Goal: Navigation & Orientation: Find specific page/section

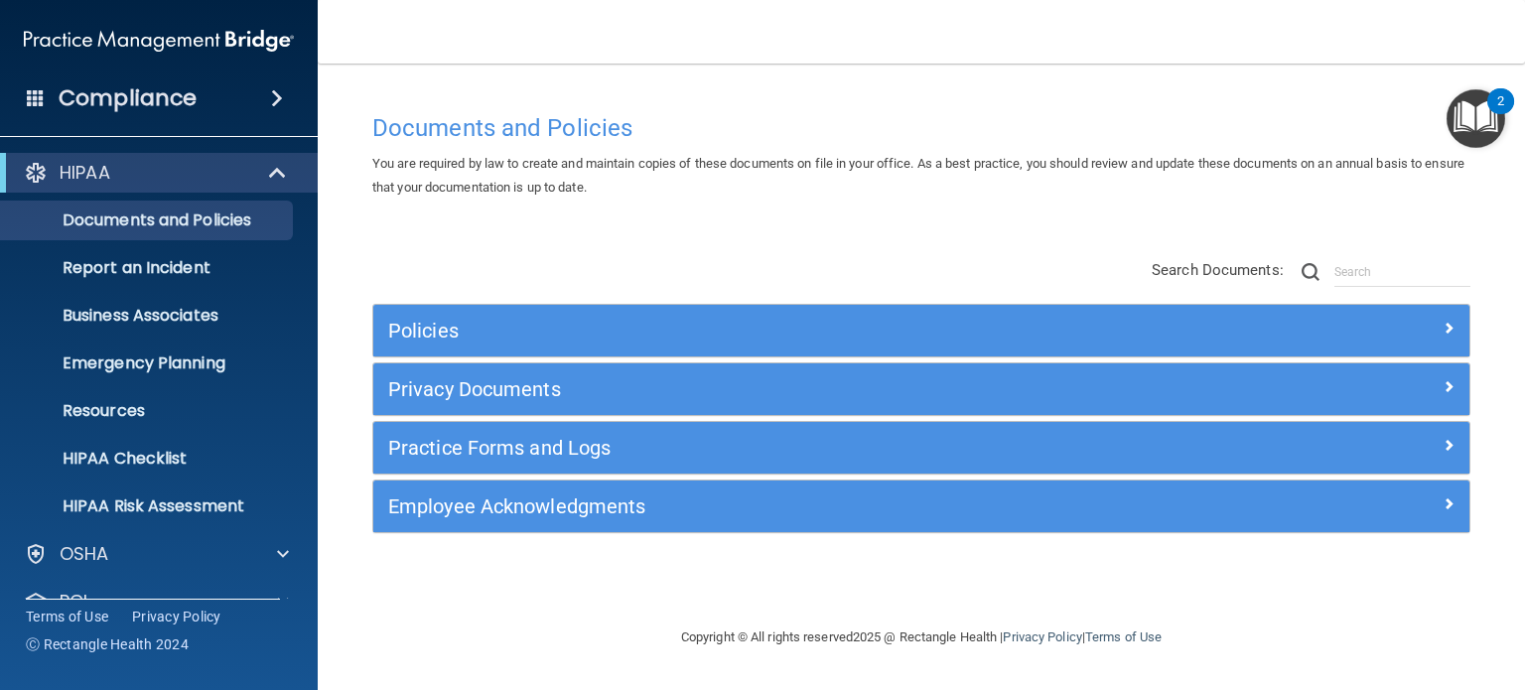
click at [274, 98] on span at bounding box center [277, 98] width 12 height 24
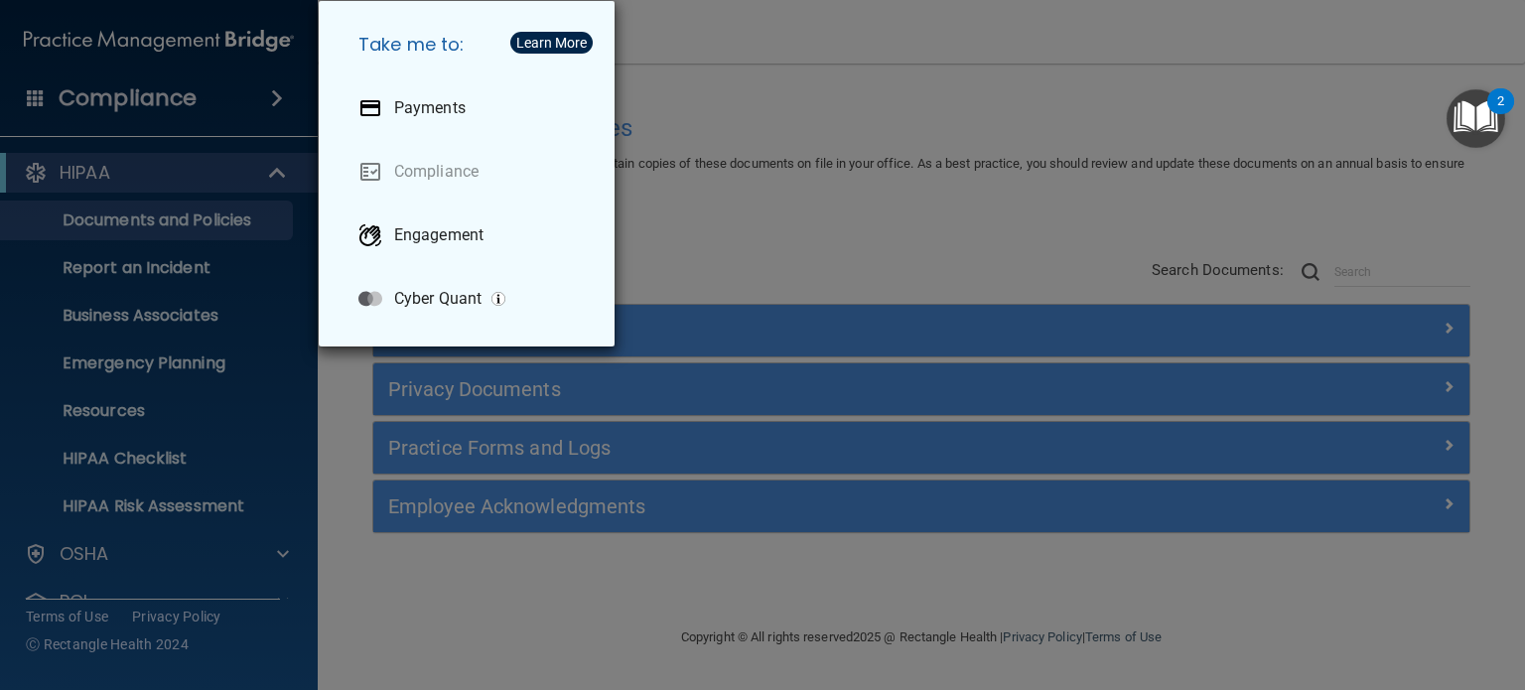
click at [740, 106] on div "Take me to: Payments Compliance Engagement Cyber Quant" at bounding box center [762, 345] width 1525 height 690
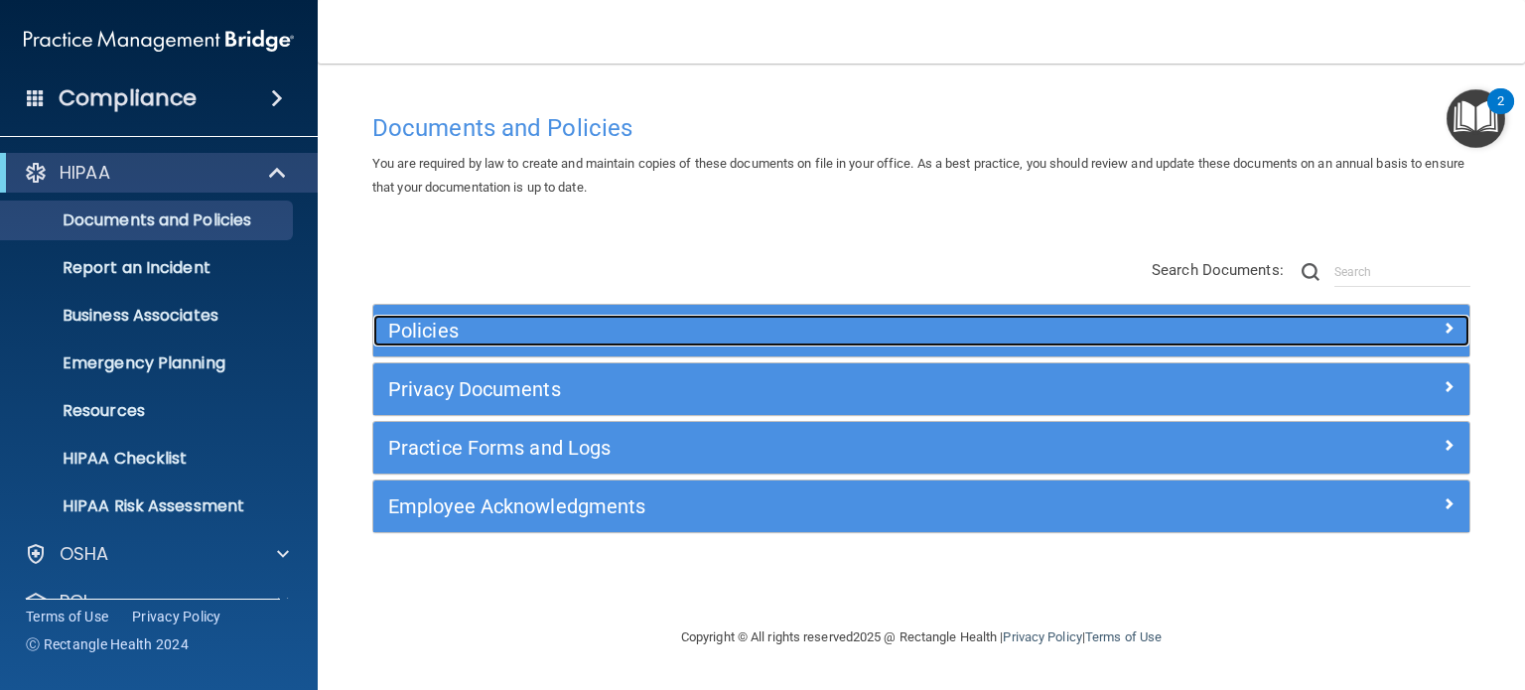
click at [441, 331] on h5 "Policies" at bounding box center [784, 331] width 792 height 22
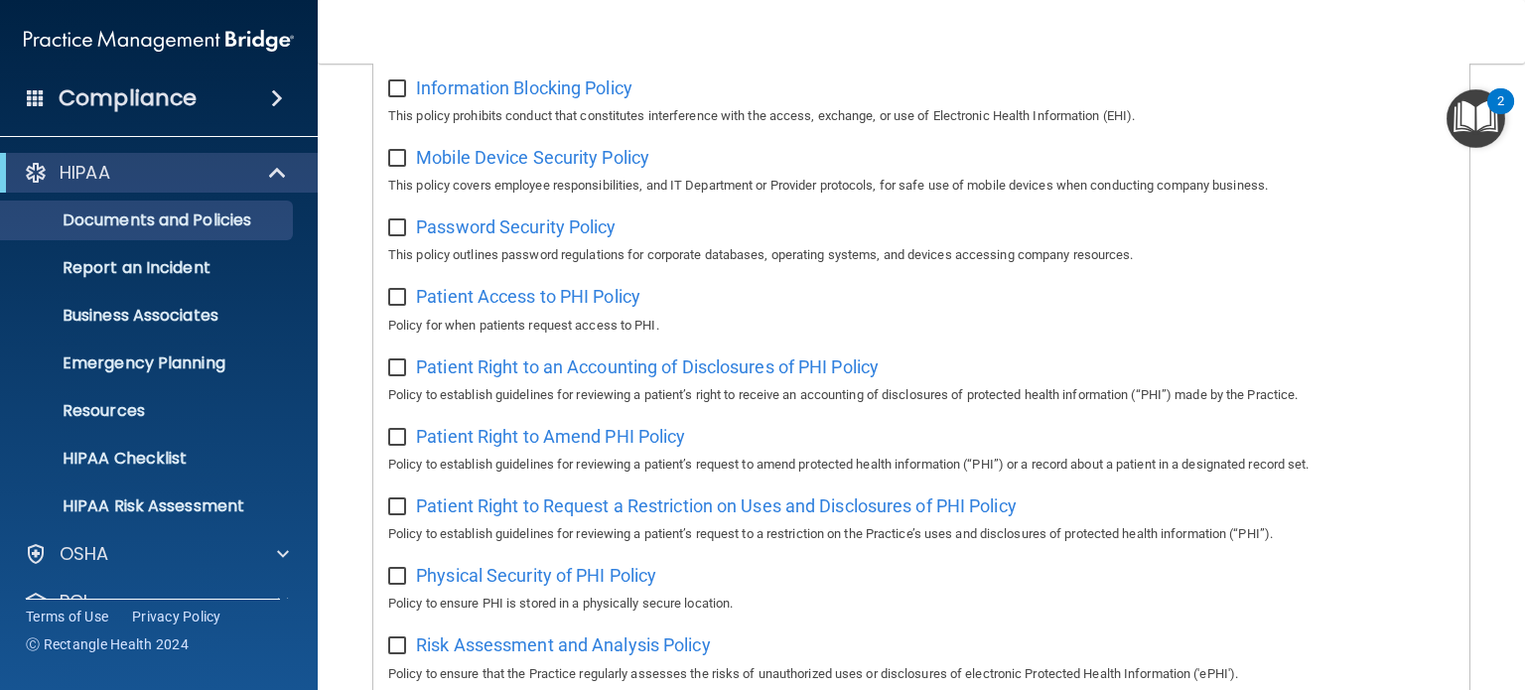
scroll to position [894, 0]
click at [563, 228] on span "Password Security Policy" at bounding box center [516, 226] width 200 height 21
drag, startPoint x: 644, startPoint y: 233, endPoint x: 423, endPoint y: 240, distance: 221.5
click at [423, 240] on div "Password Security Policy This policy outlines password regulations for corporat…" at bounding box center [921, 238] width 1066 height 57
click at [679, 228] on div "Password Security Policy This policy outlines password regulations for corporat…" at bounding box center [921, 238] width 1066 height 57
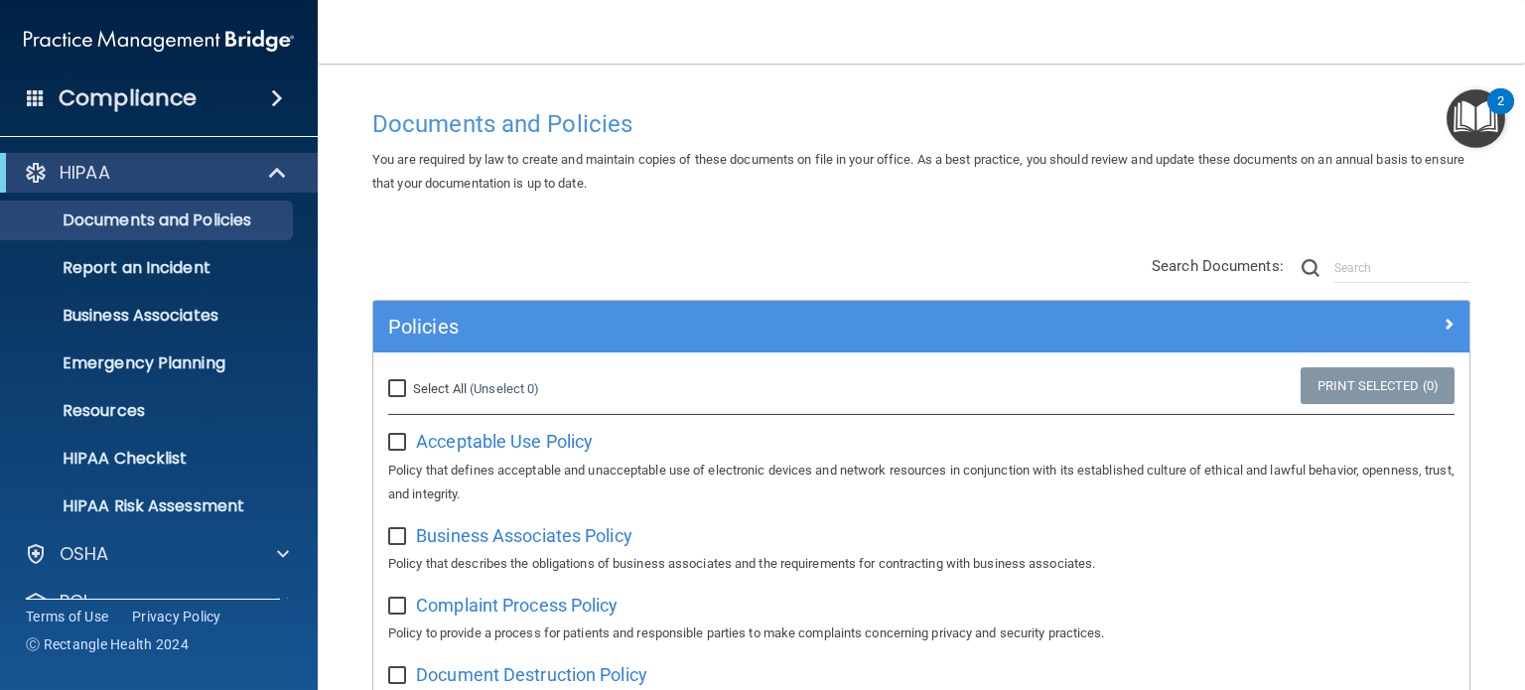
scroll to position [0, 0]
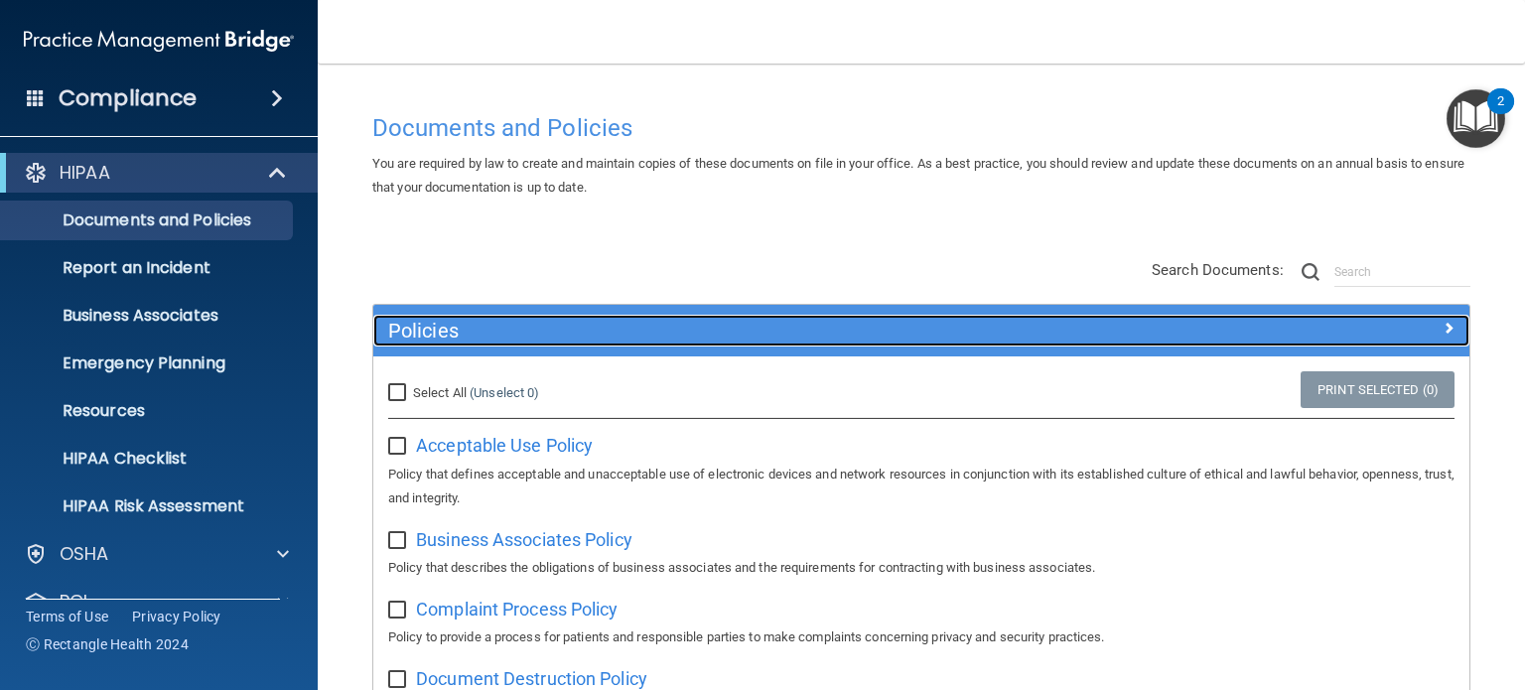
click at [435, 330] on h5 "Policies" at bounding box center [784, 331] width 792 height 22
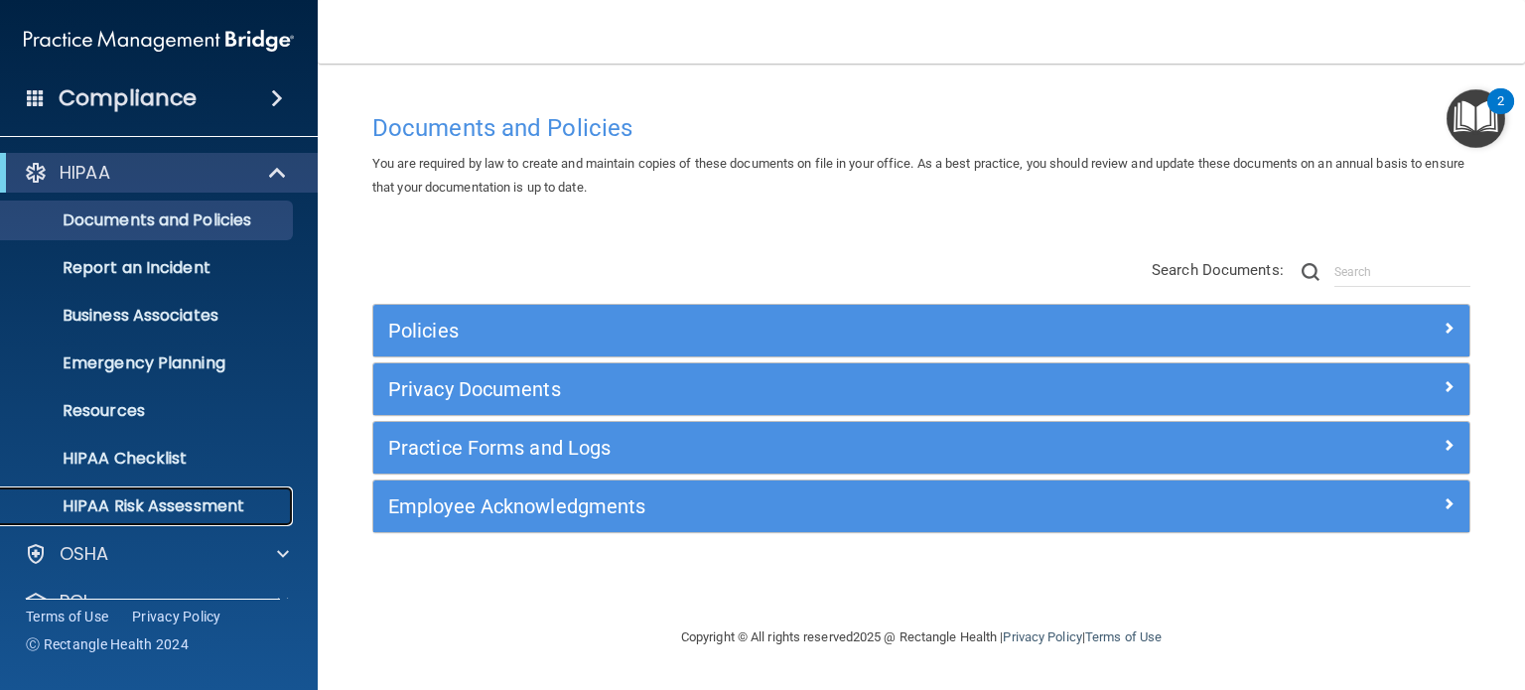
click at [201, 502] on p "HIPAA Risk Assessment" at bounding box center [148, 506] width 271 height 20
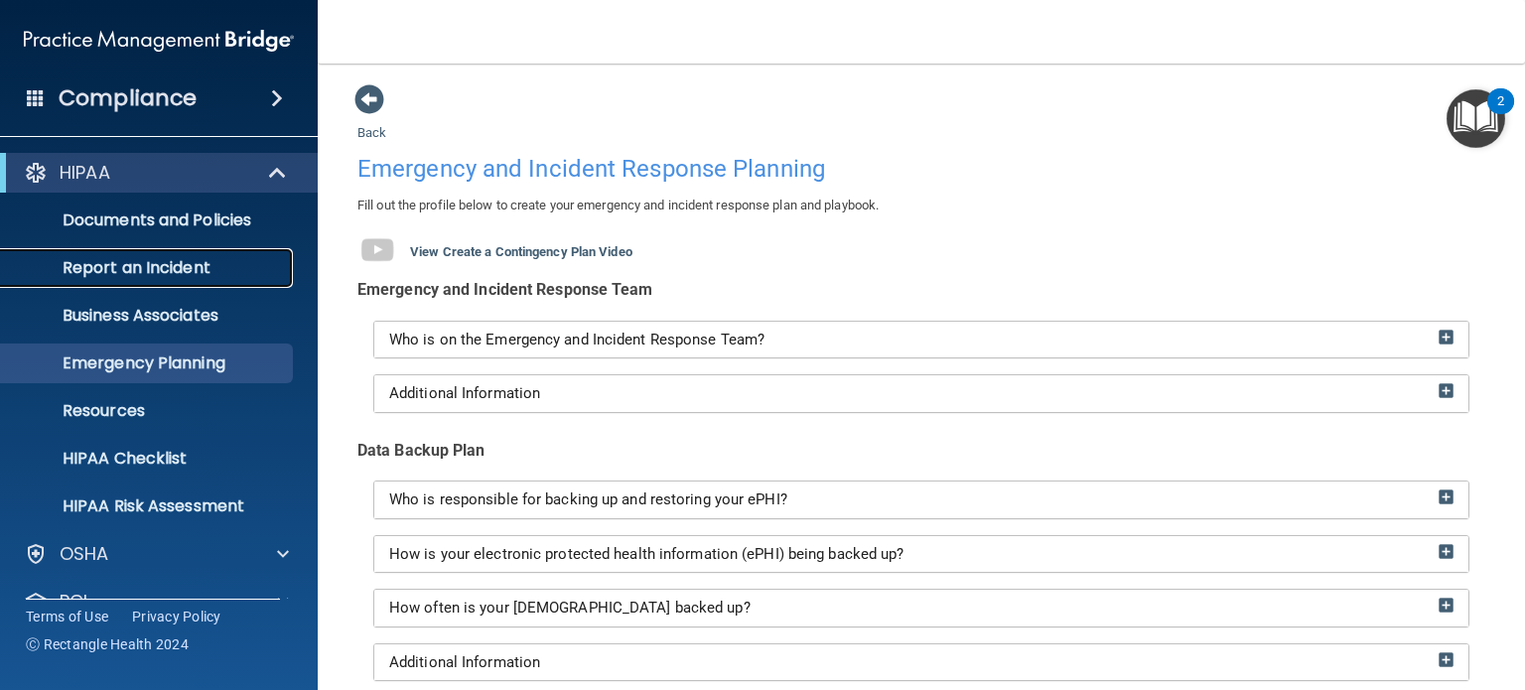
click at [191, 266] on p "Report an Incident" at bounding box center [148, 268] width 271 height 20
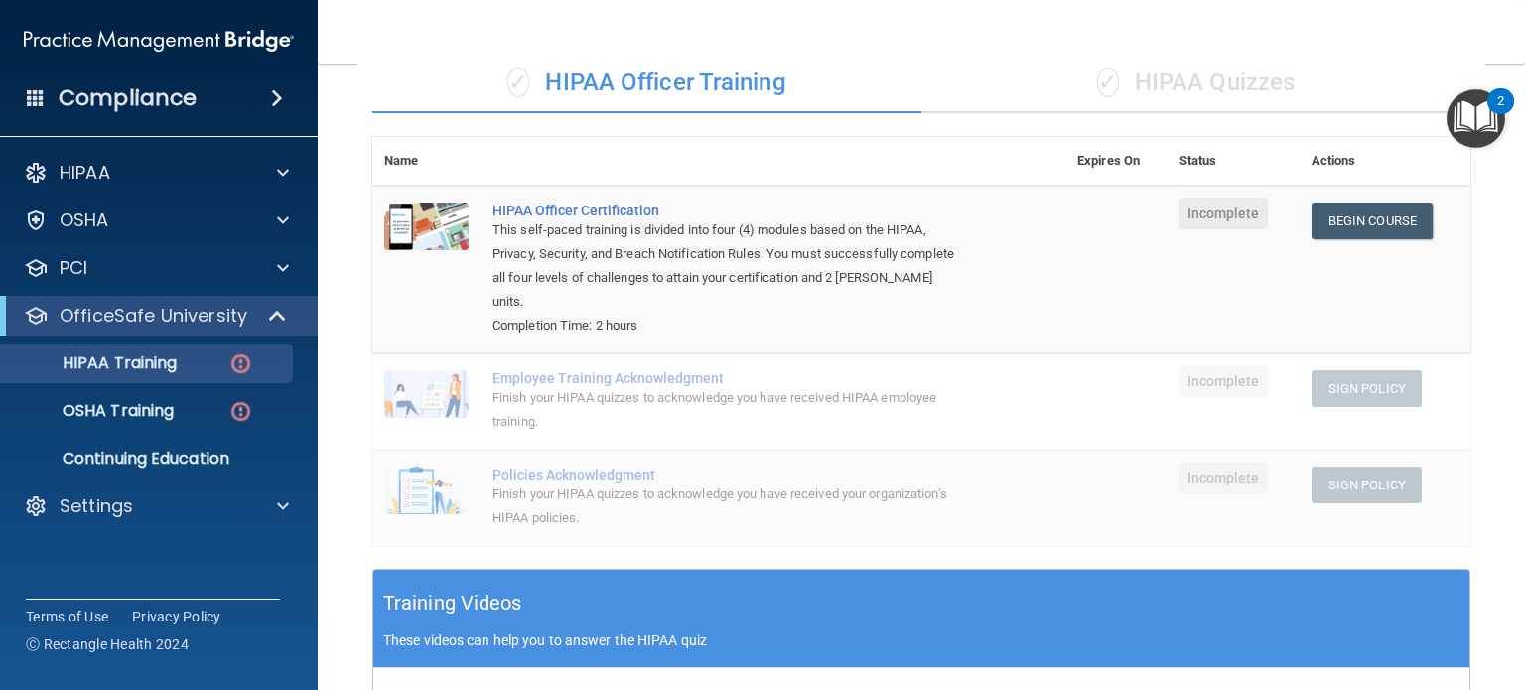
scroll to position [162, 0]
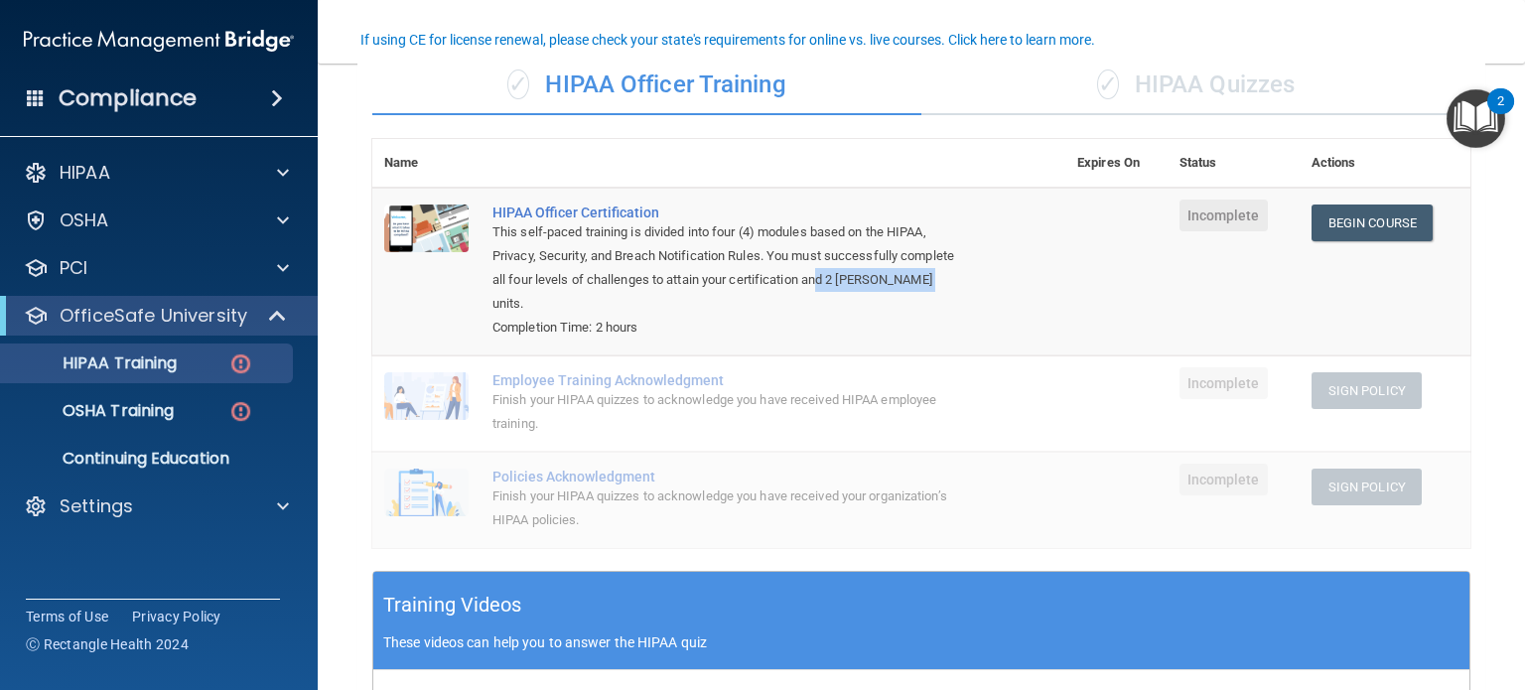
drag, startPoint x: 884, startPoint y: 279, endPoint x: 947, endPoint y: 294, distance: 65.3
click at [947, 294] on div "This self-paced training is divided into four (4) modules based on the HIPAA, P…" at bounding box center [729, 267] width 474 height 95
click at [916, 275] on div "This self-paced training is divided into four (4) modules based on the HIPAA, P…" at bounding box center [729, 267] width 474 height 95
drag, startPoint x: 880, startPoint y: 277, endPoint x: 941, endPoint y: 294, distance: 63.8
click at [941, 294] on div "This self-paced training is divided into four (4) modules based on the HIPAA, P…" at bounding box center [729, 267] width 474 height 95
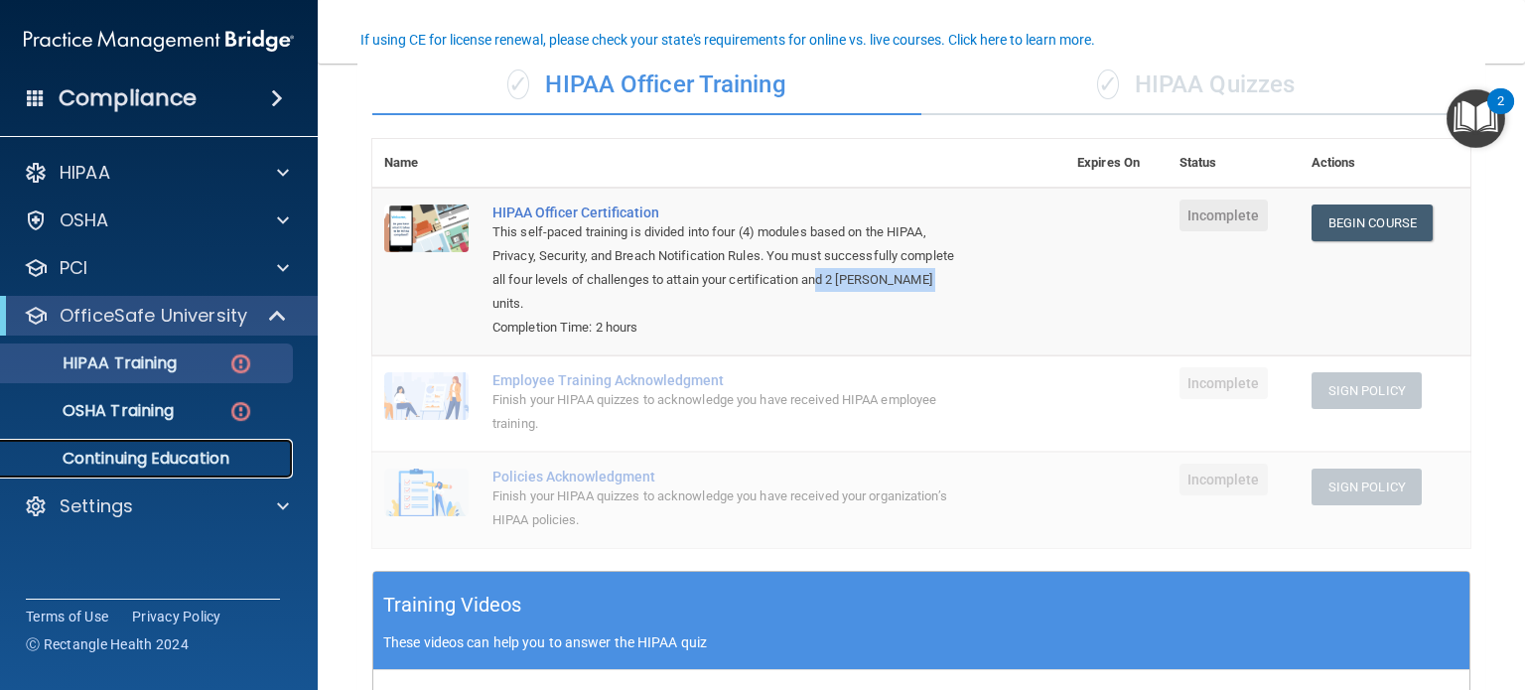
click at [195, 459] on p "Continuing Education" at bounding box center [148, 459] width 271 height 20
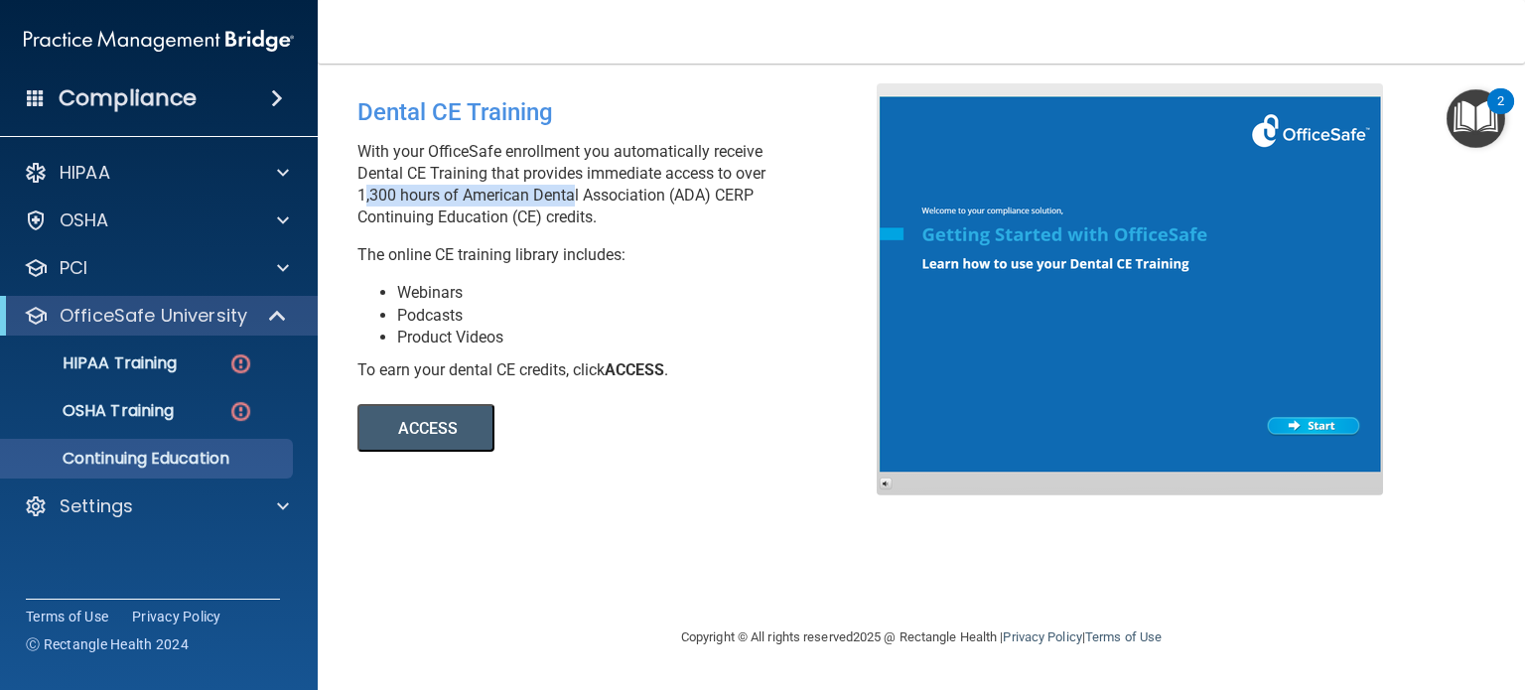
drag, startPoint x: 356, startPoint y: 194, endPoint x: 568, endPoint y: 202, distance: 211.6
click at [568, 202] on div "Dental CE Training With your OfficeSafe enrollment you automatically receive De…" at bounding box center [625, 267] width 564 height 368
click at [450, 423] on button "ACCESS" at bounding box center [425, 428] width 137 height 48
click at [291, 176] on div at bounding box center [280, 173] width 50 height 24
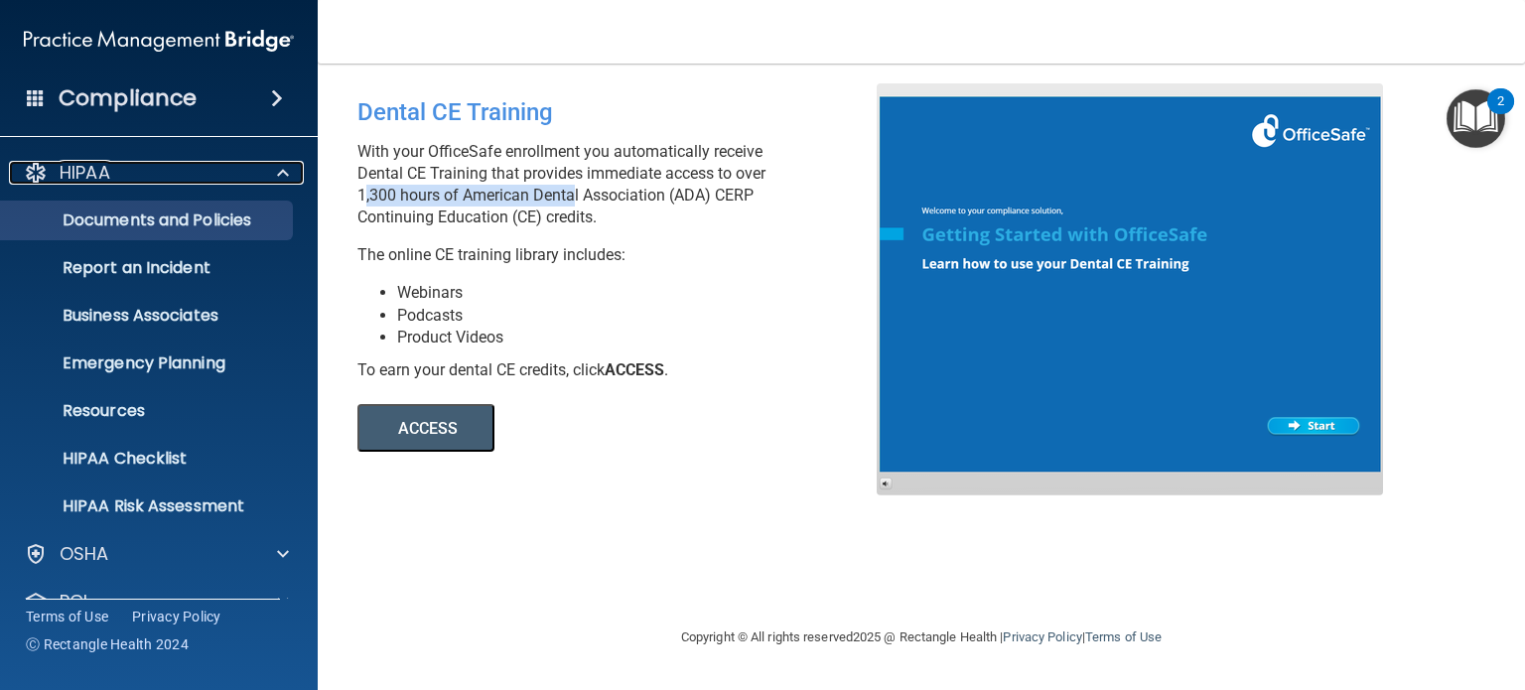
scroll to position [276, 0]
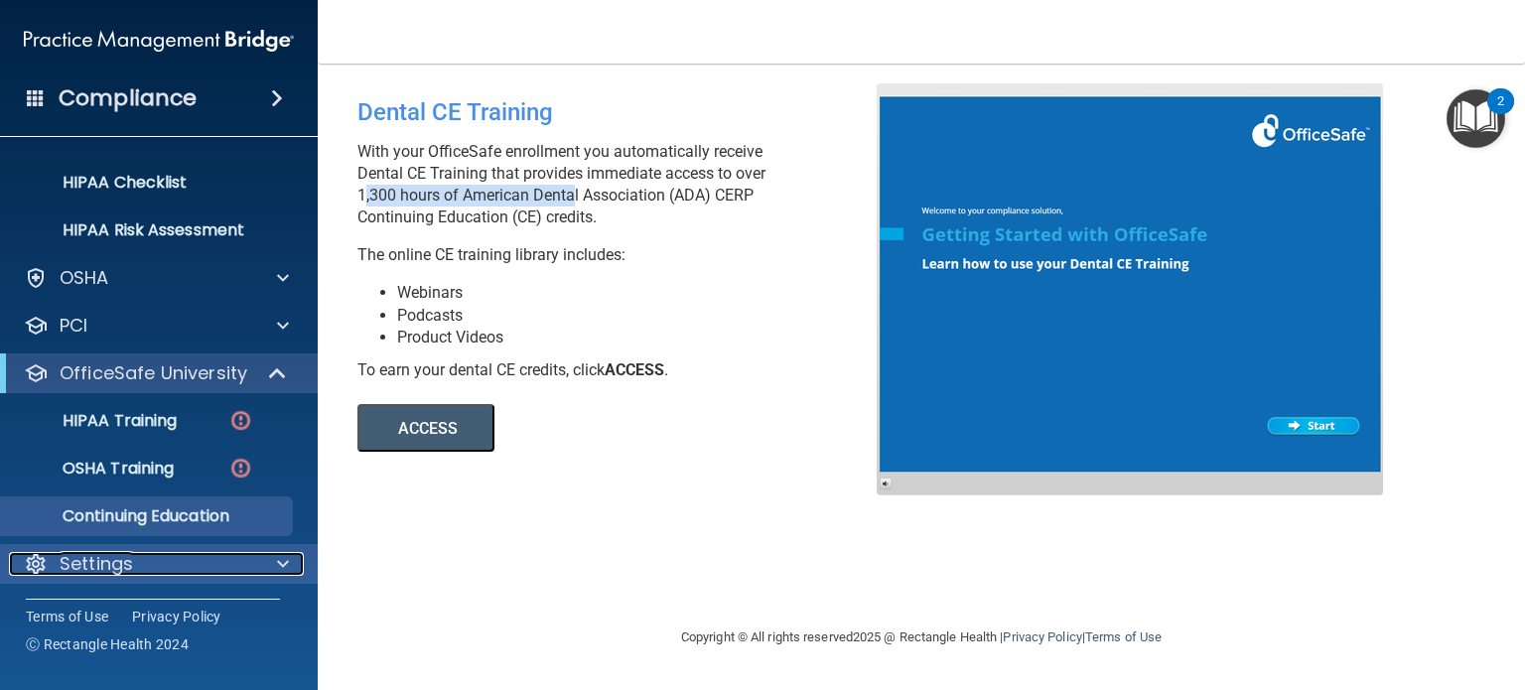
click at [274, 559] on div at bounding box center [280, 564] width 50 height 24
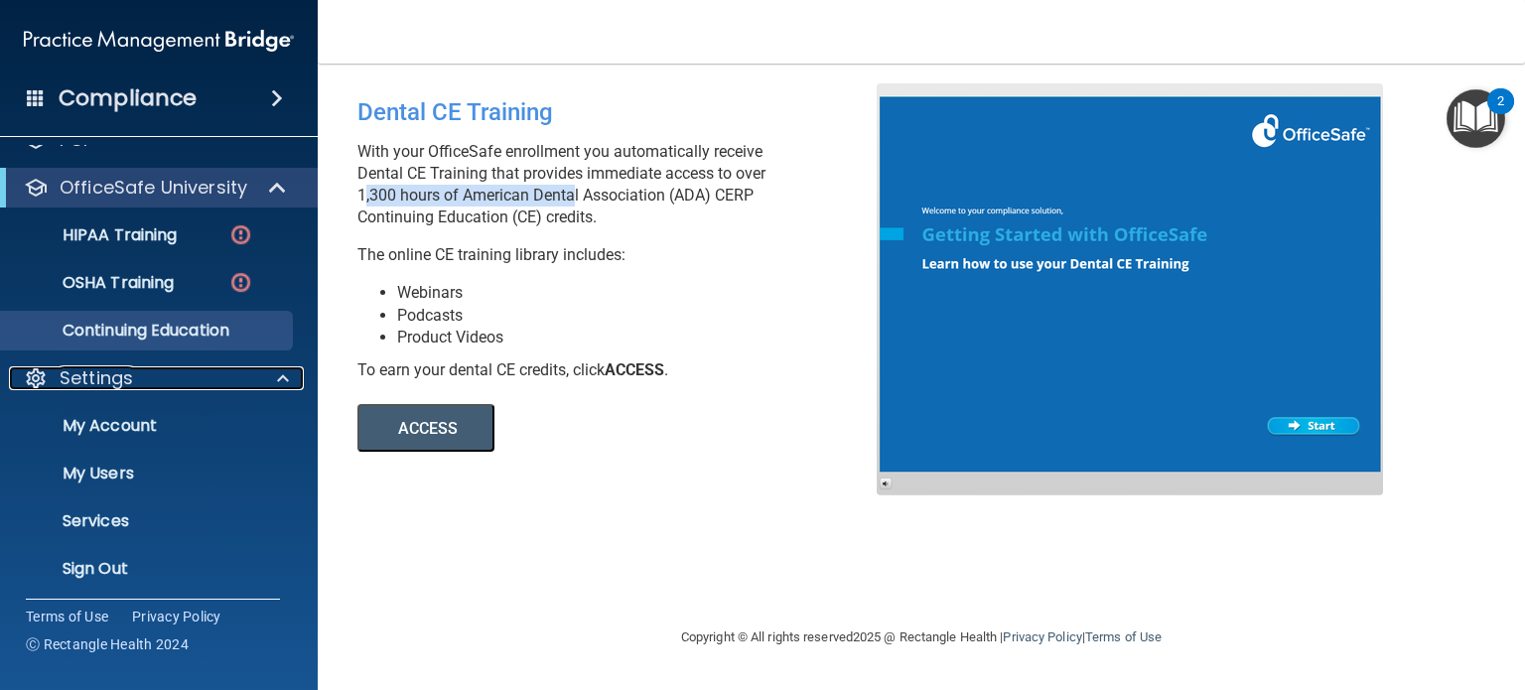
scroll to position [463, 0]
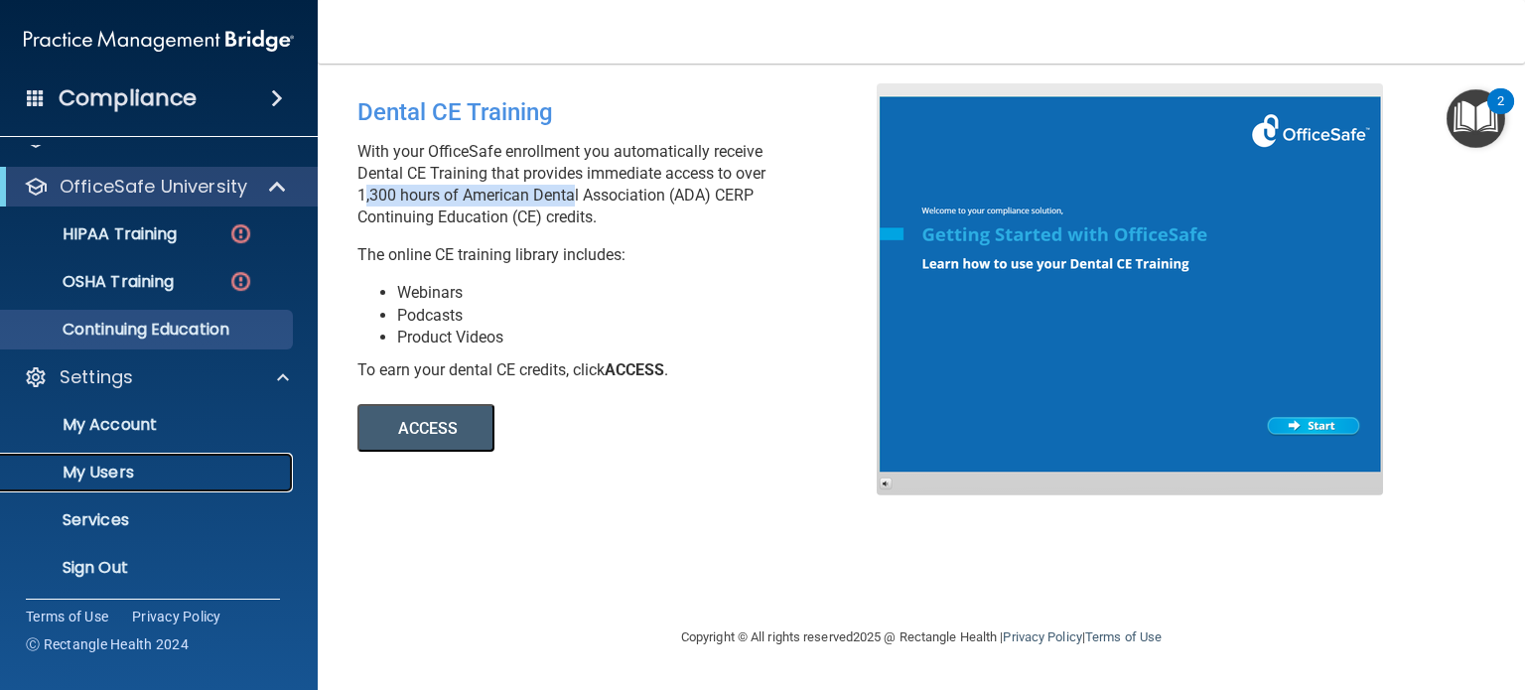
click at [123, 465] on p "My Users" at bounding box center [148, 473] width 271 height 20
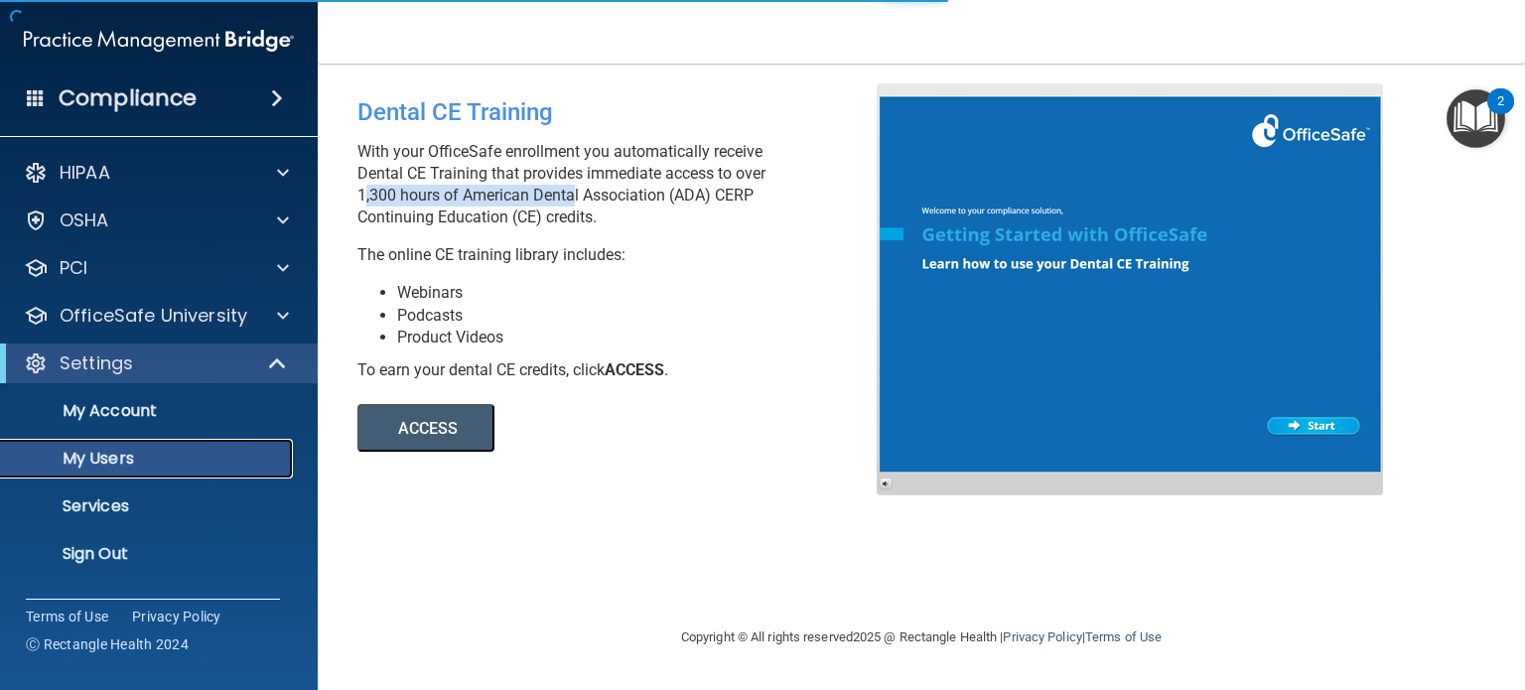
select select "20"
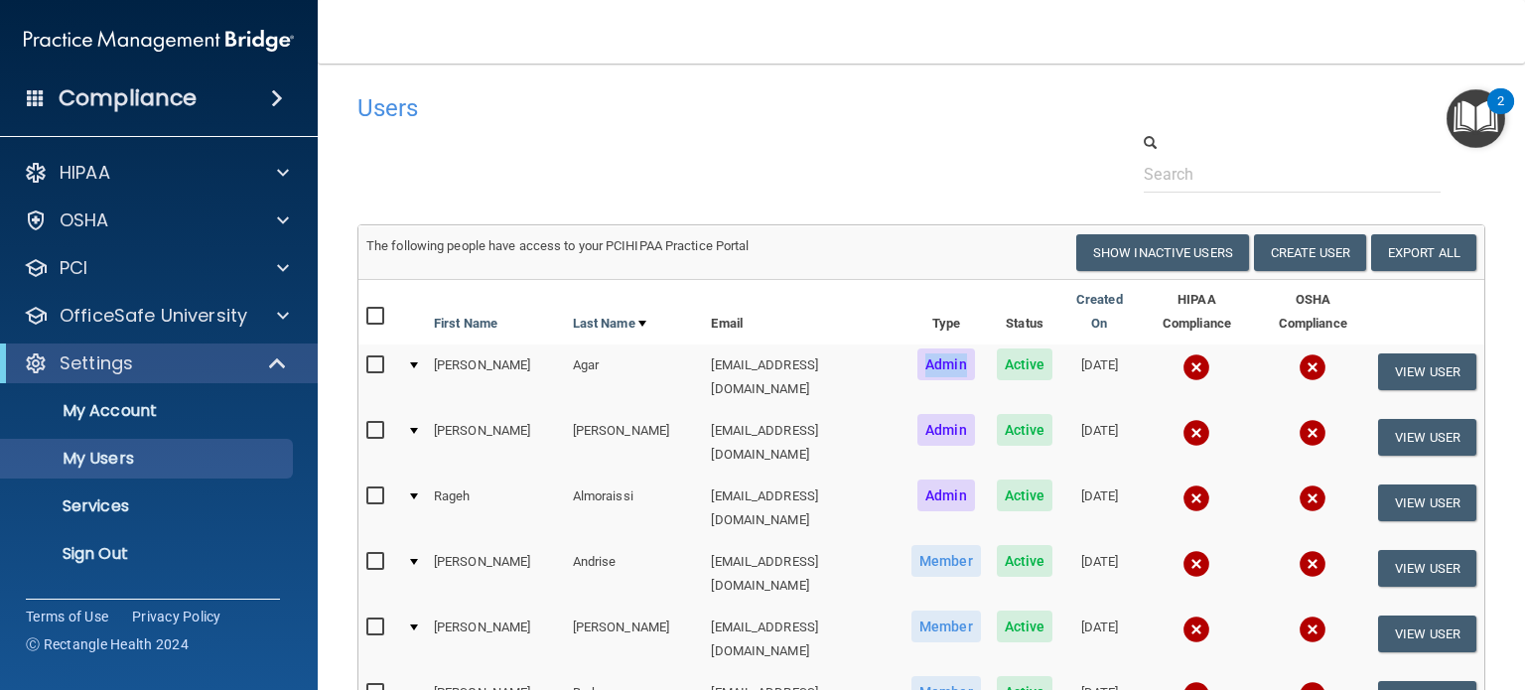
drag, startPoint x: 878, startPoint y: 346, endPoint x: 932, endPoint y: 352, distance: 55.0
click at [932, 352] on td "Admin" at bounding box center [946, 378] width 85 height 66
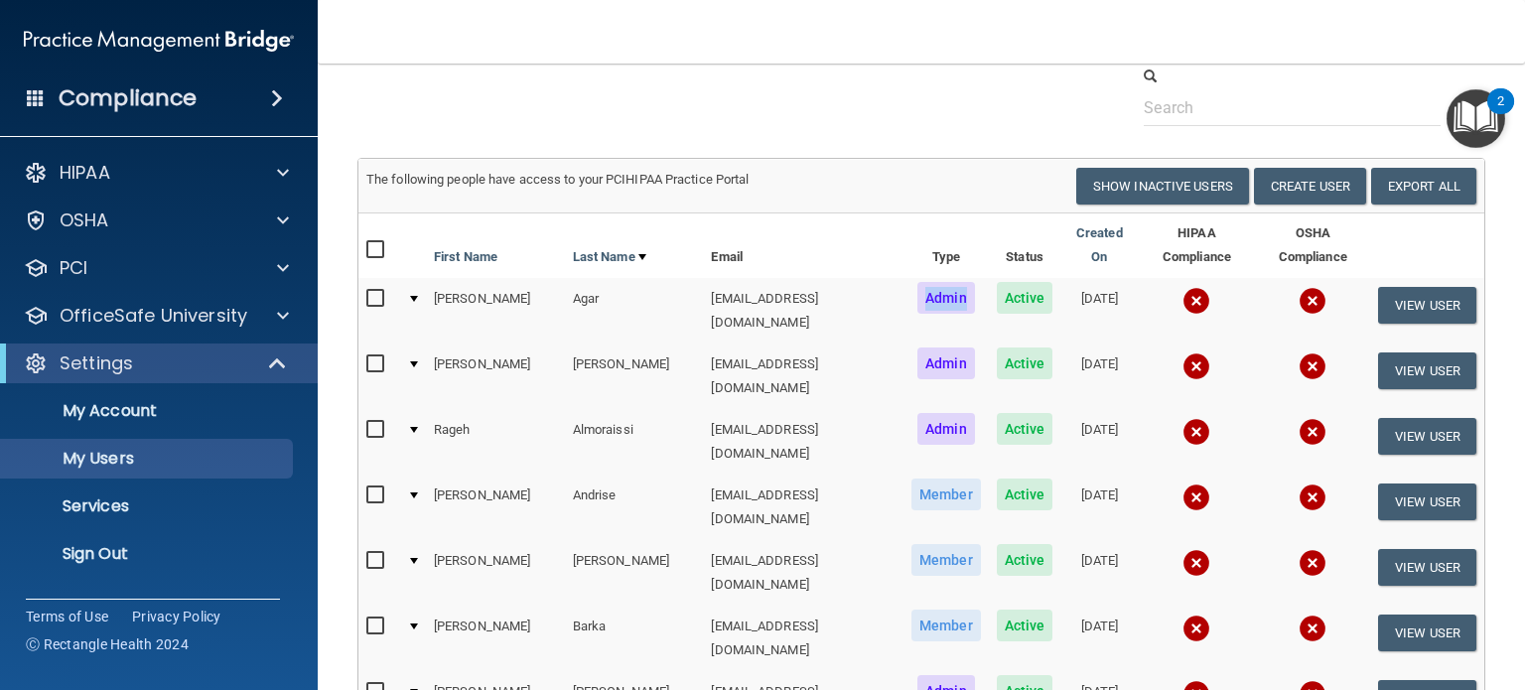
scroll to position [99, 0]
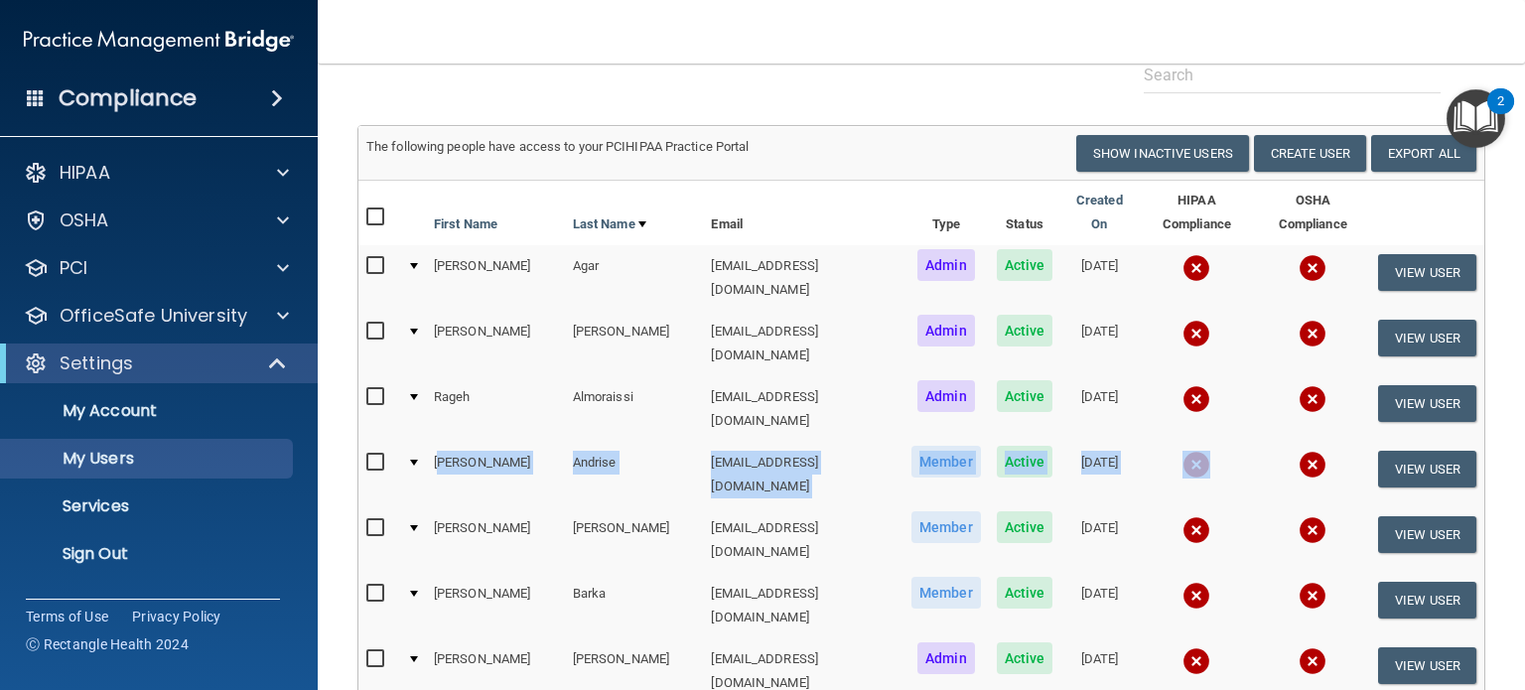
drag, startPoint x: 441, startPoint y: 409, endPoint x: 1219, endPoint y: 419, distance: 778.5
click at [1219, 442] on tr "Susan Andrise sandrise@rectanglehealth.com Member Active 01/19/2024 View User" at bounding box center [921, 475] width 1126 height 66
click at [1149, 151] on button "Show Inactive Users" at bounding box center [1162, 153] width 173 height 37
select select "20"
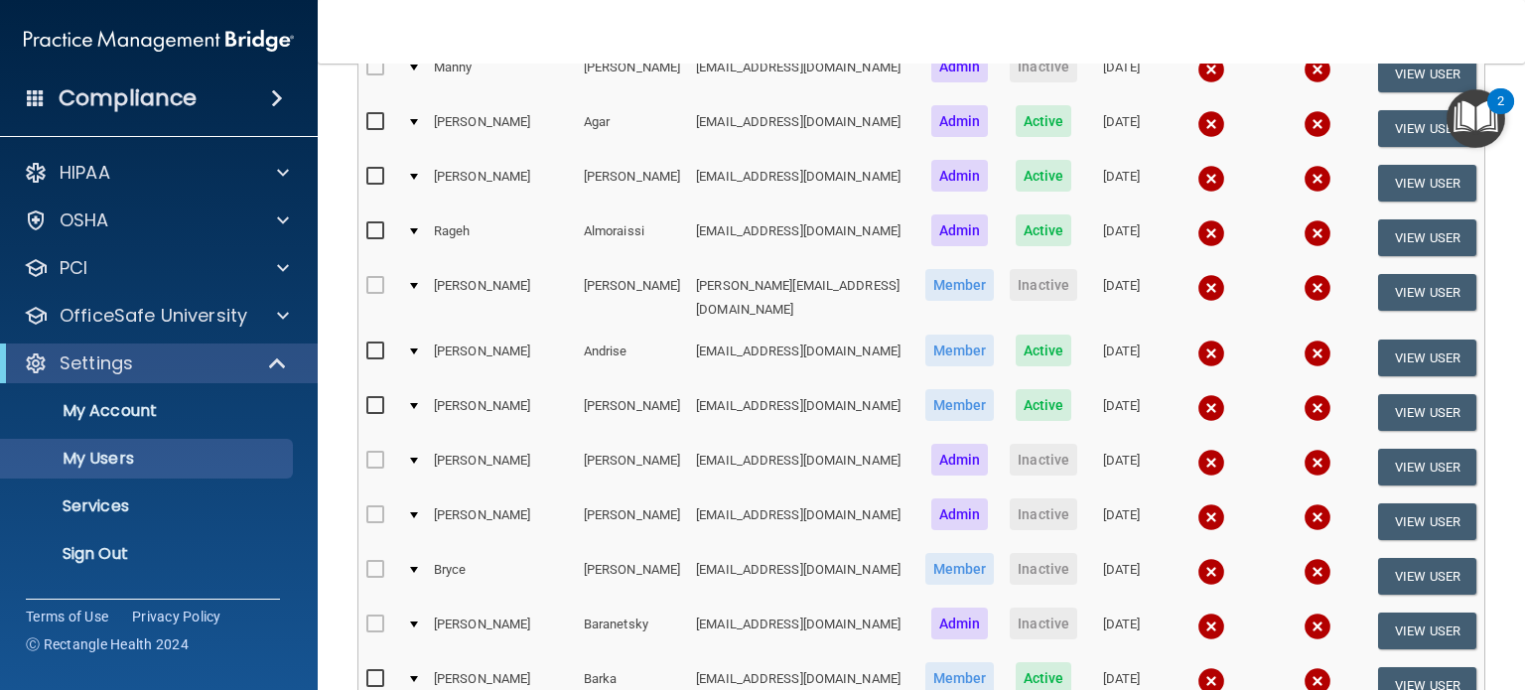
scroll to position [99, 0]
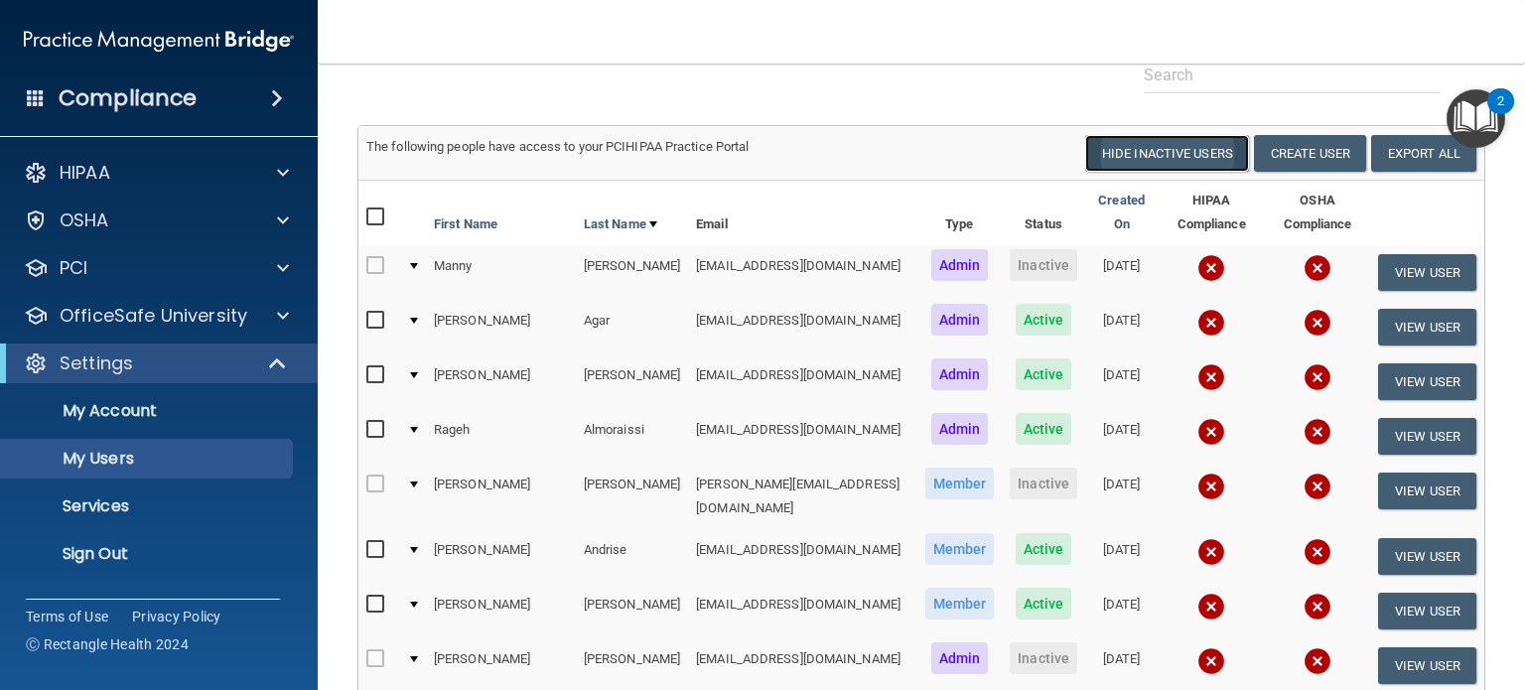
click at [1133, 145] on button "Hide Inactive Users" at bounding box center [1167, 153] width 164 height 37
select select "20"
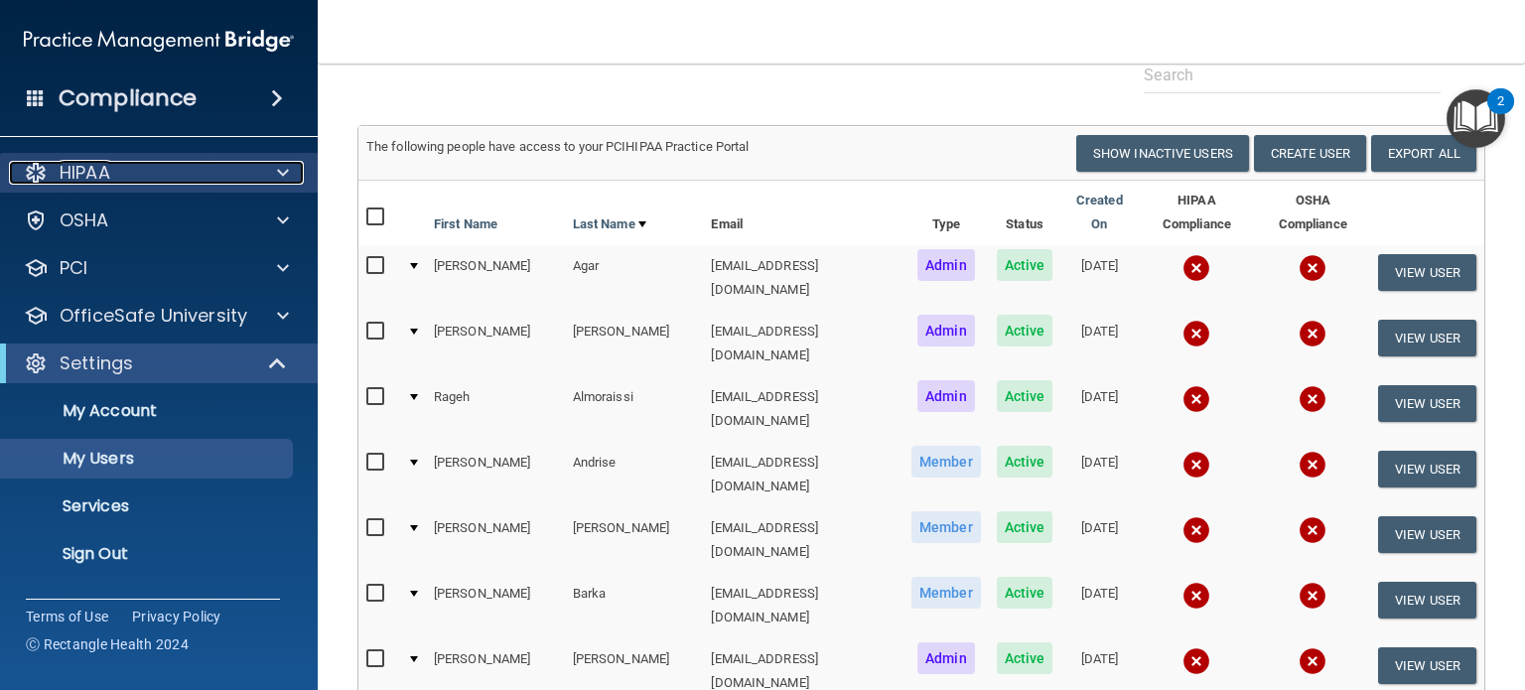
click at [291, 176] on div at bounding box center [280, 173] width 50 height 24
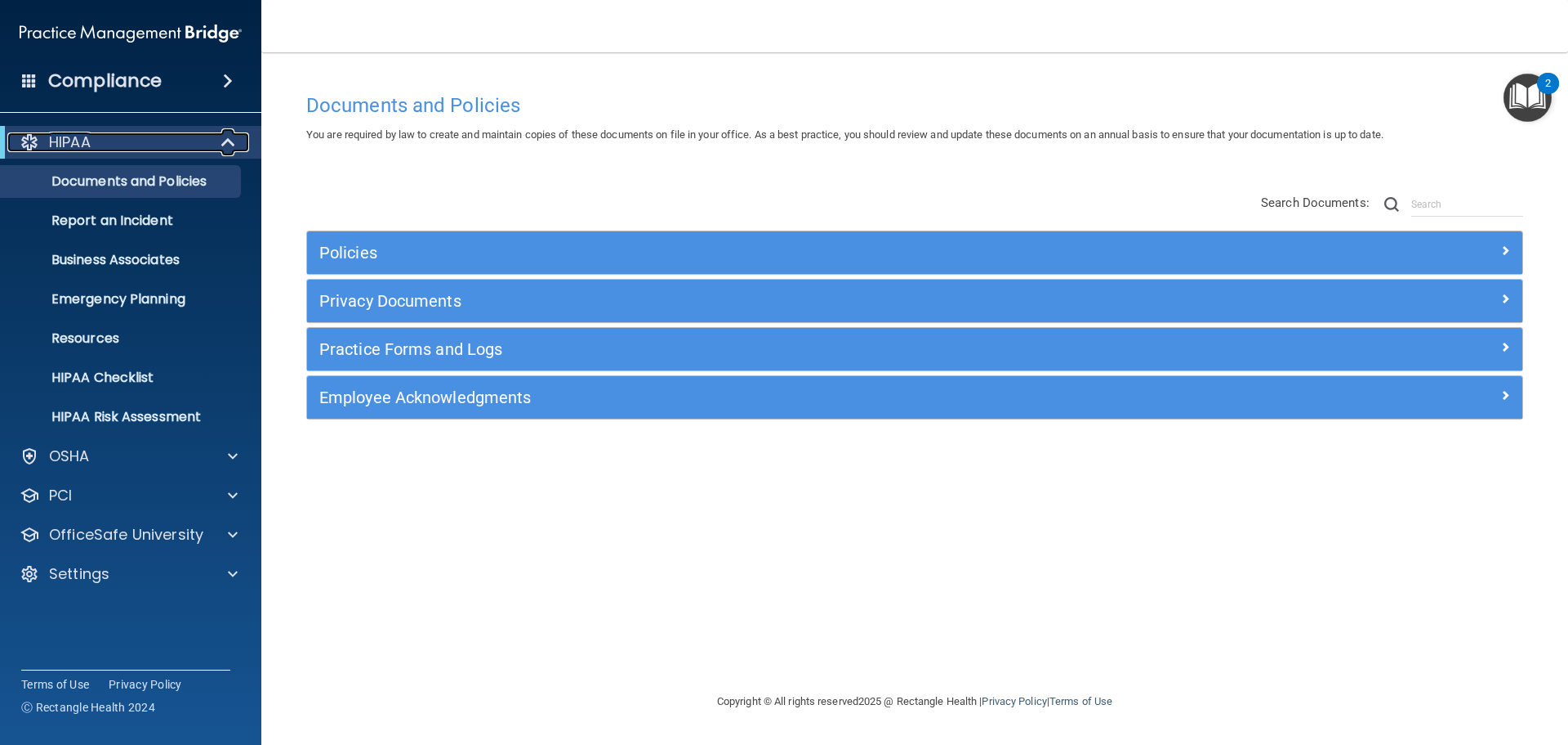
click at [219, 146] on div at bounding box center [229, 142] width 40 height 20
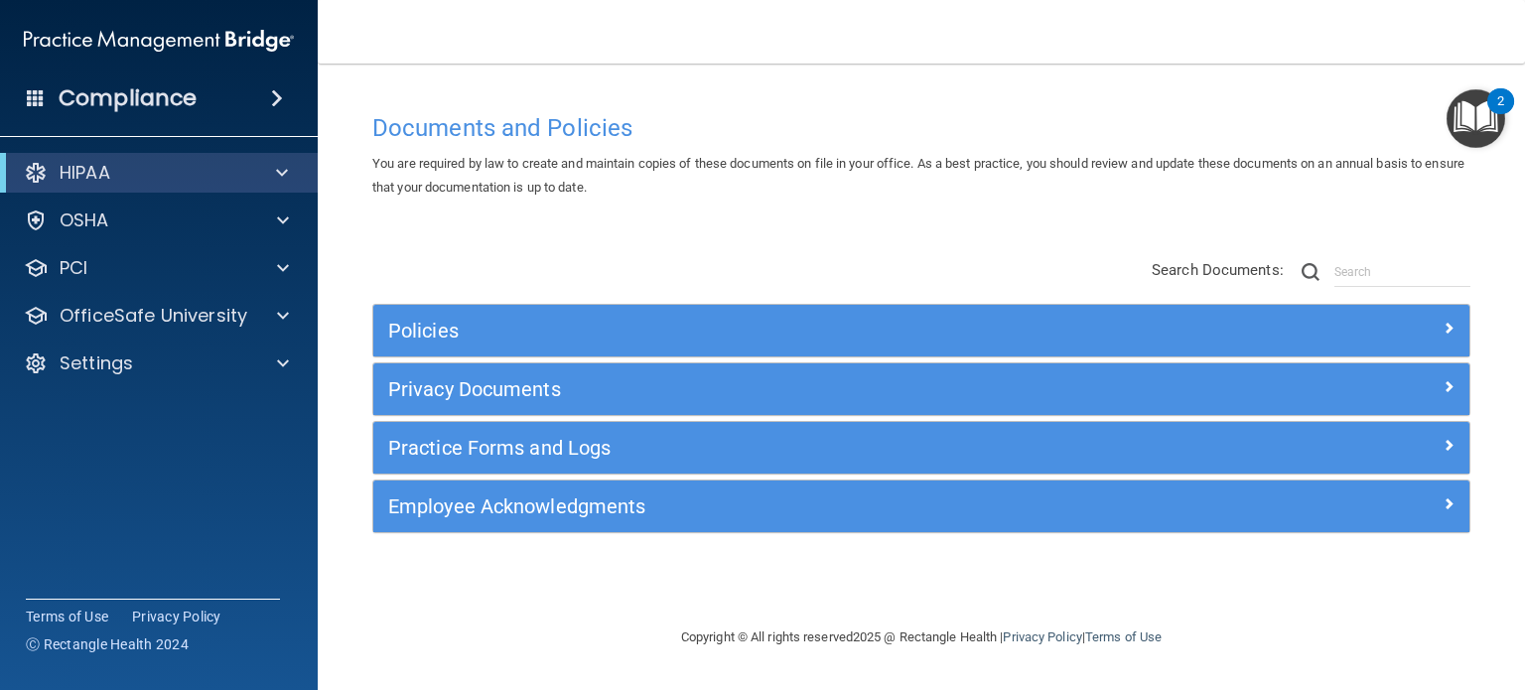
click at [273, 94] on span at bounding box center [277, 98] width 12 height 24
